Goal: Transaction & Acquisition: Purchase product/service

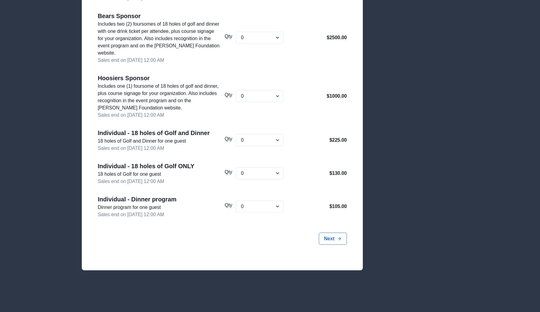
scroll to position [225, 0]
click at [276, 206] on select "0 1 2 3 4 5 6 7 8 9 10 11 12 13 14 15 16 17 18 19 20 21 22 23 24 25 26 27 28 29…" at bounding box center [260, 207] width 48 height 12
select select "1"
click at [236, 201] on select "0 1 2 3 4 5 6 7 8 9 10 11 12 13 14 15 16 17 18 19 20 21 22 23 24 25 26 27 28 29…" at bounding box center [260, 207] width 48 height 12
click at [336, 242] on button "Next" at bounding box center [333, 239] width 28 height 12
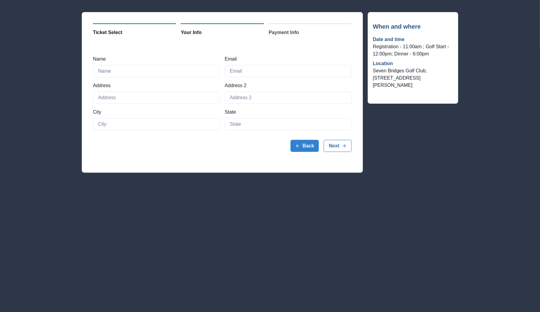
scroll to position [30, 0]
click at [133, 75] on input "Name" at bounding box center [156, 71] width 127 height 12
type input "Annie Hayes"
type input "anniegalhayes@gmail.com"
type input "49 Waxwing Avenue"
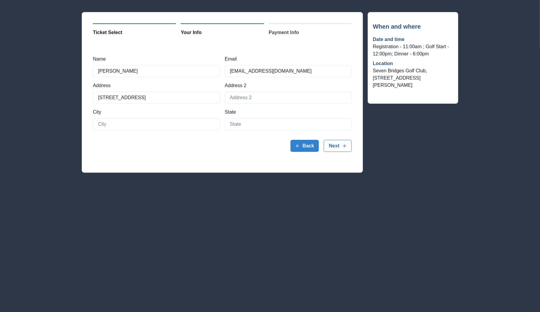
type input "Naperville"
type input "Illinois"
click at [342, 147] on button "Next" at bounding box center [338, 146] width 28 height 12
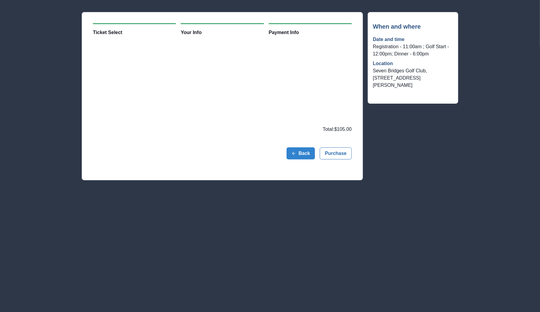
click at [213, 160] on div "Back Purchase" at bounding box center [222, 153] width 259 height 31
click at [338, 156] on button "Purchase" at bounding box center [336, 154] width 32 height 12
